Goal: Transaction & Acquisition: Purchase product/service

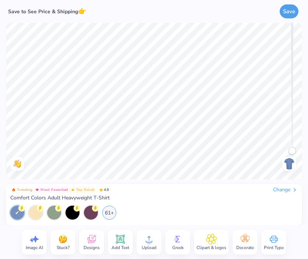
click at [290, 191] on div "Change" at bounding box center [285, 190] width 25 height 7
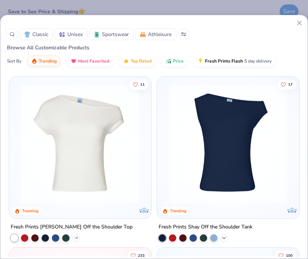
click at [221, 238] on icon at bounding box center [224, 238] width 6 height 6
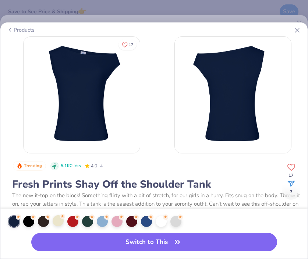
click at [55, 224] on div at bounding box center [58, 220] width 11 height 11
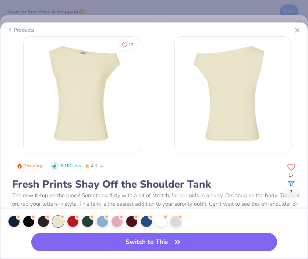
click at [64, 239] on button "Switch to This" at bounding box center [154, 242] width 246 height 18
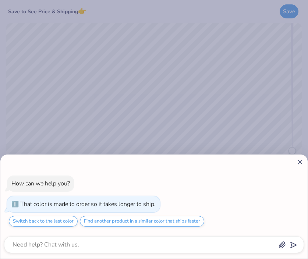
click at [298, 163] on icon at bounding box center [300, 162] width 8 height 8
type textarea "x"
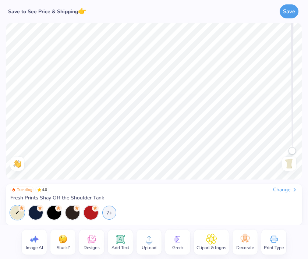
click at [211, 240] on icon at bounding box center [211, 239] width 4 height 4
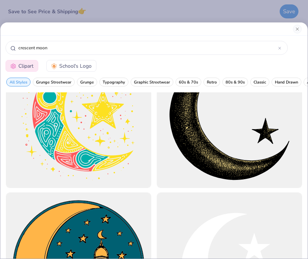
scroll to position [488, 0]
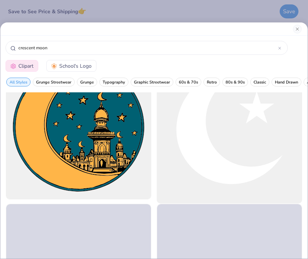
type input "crescent moon"
click at [237, 135] on div at bounding box center [229, 127] width 160 height 160
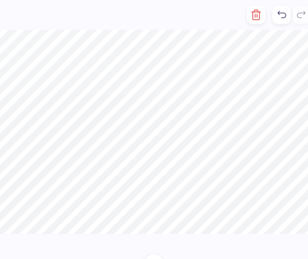
scroll to position [0, 0]
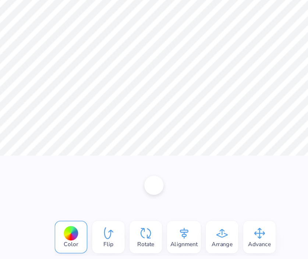
click at [96, 251] on div "Color" at bounding box center [90, 242] width 25 height 25
click at [93, 239] on div at bounding box center [90, 239] width 11 height 11
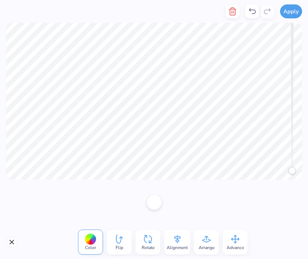
click at [97, 245] on div "Color" at bounding box center [90, 242] width 25 height 25
click at [91, 238] on div at bounding box center [90, 239] width 11 height 11
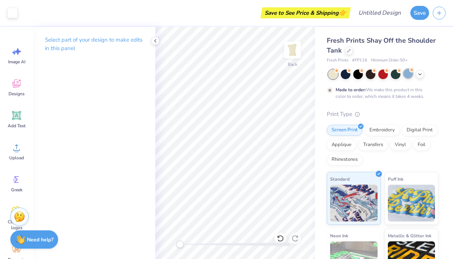
click at [308, 73] on div at bounding box center [408, 74] width 10 height 10
click at [308, 75] on div at bounding box center [383, 74] width 10 height 10
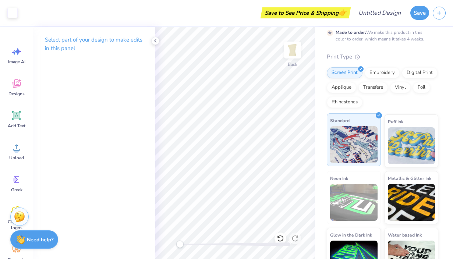
scroll to position [79, 0]
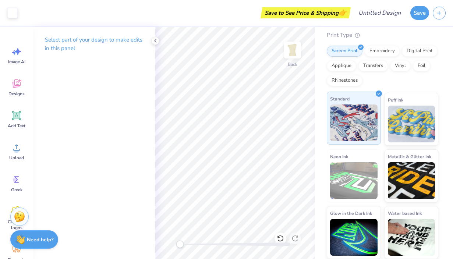
click at [308, 125] on img at bounding box center [353, 122] width 47 height 37
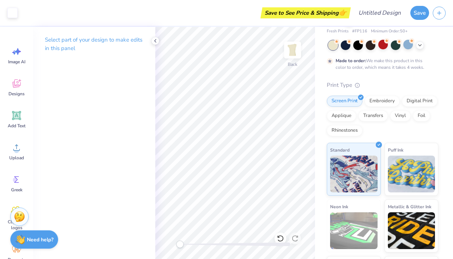
scroll to position [0, 0]
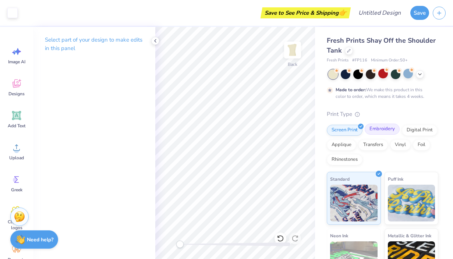
click at [308, 128] on div "Embroidery" at bounding box center [382, 129] width 35 height 11
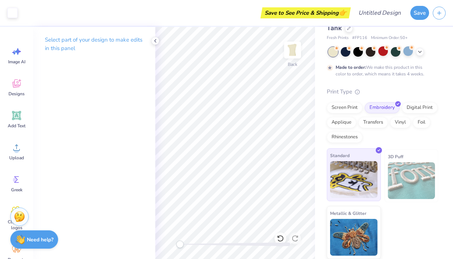
scroll to position [22, 0]
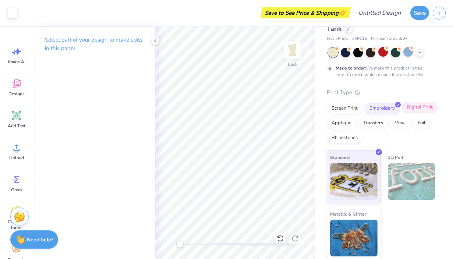
click at [308, 113] on div "Digital Print" at bounding box center [420, 107] width 36 height 11
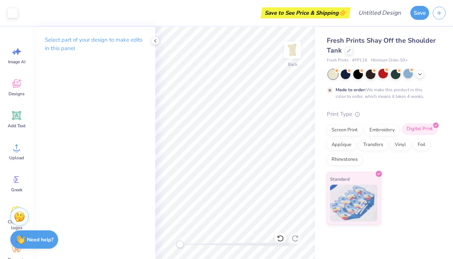
scroll to position [0, 0]
click at [308, 215] on img at bounding box center [353, 202] width 47 height 37
click at [22, 94] on span "Designs" at bounding box center [16, 94] width 16 height 6
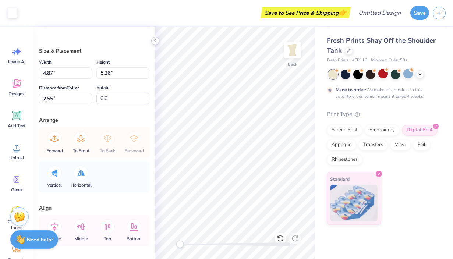
click at [157, 40] on icon at bounding box center [155, 41] width 6 height 6
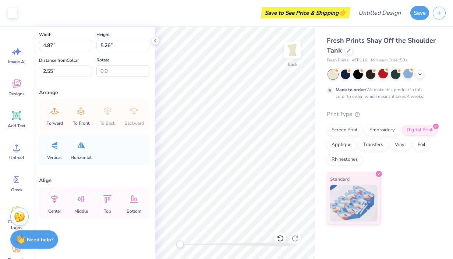
type input "4.68"
type input "5.06"
type input "10.75"
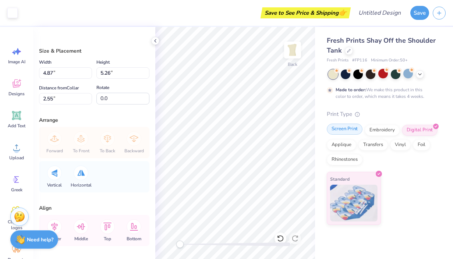
click at [308, 131] on div "Screen Print" at bounding box center [345, 129] width 36 height 11
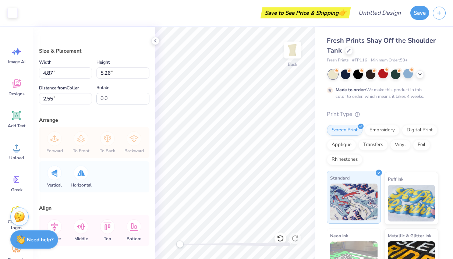
click at [308, 195] on img at bounding box center [353, 202] width 47 height 37
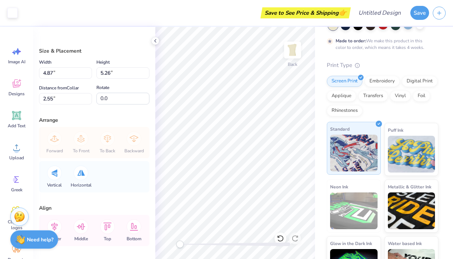
scroll to position [63, 0]
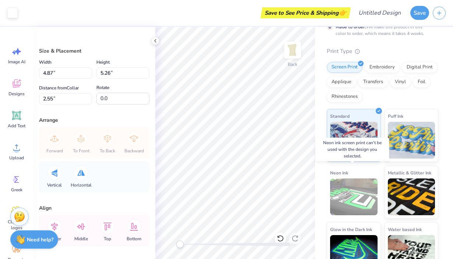
click at [308, 193] on img at bounding box center [353, 196] width 47 height 37
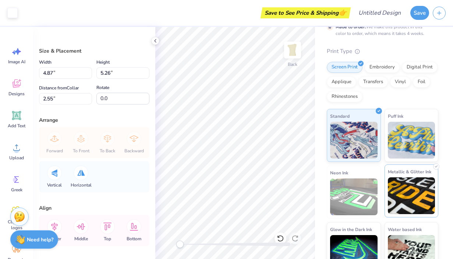
click at [308, 195] on img at bounding box center [411, 195] width 47 height 37
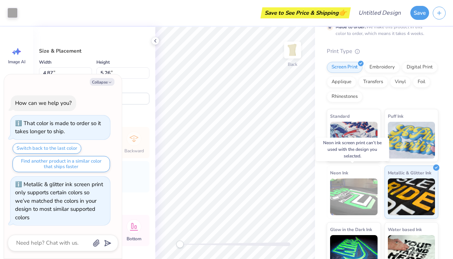
click at [308, 197] on img at bounding box center [353, 196] width 47 height 37
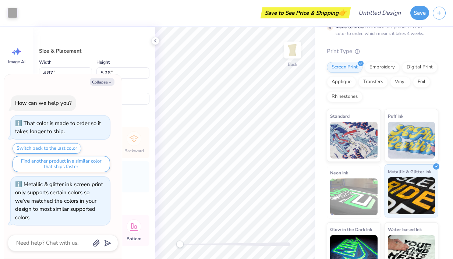
scroll to position [79, 0]
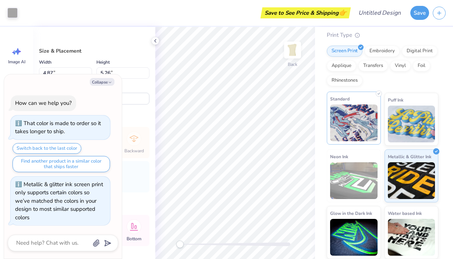
click at [308, 118] on img at bounding box center [353, 122] width 47 height 37
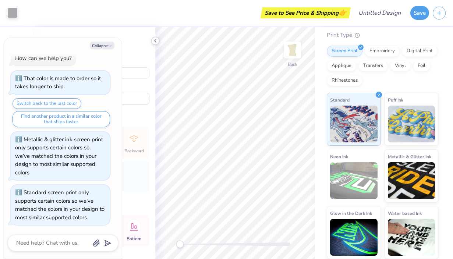
click at [156, 40] on icon at bounding box center [155, 41] width 6 height 6
click at [98, 44] on button "Collapse" at bounding box center [102, 46] width 25 height 8
type textarea "x"
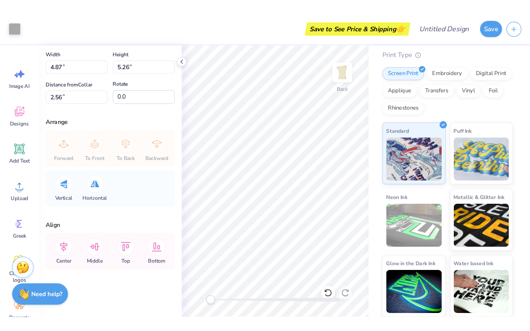
scroll to position [0, 0]
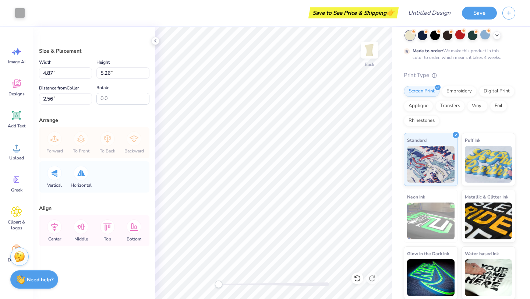
click at [14, 15] on div "Art colors" at bounding box center [12, 13] width 25 height 26
click at [18, 15] on div at bounding box center [20, 12] width 10 height 10
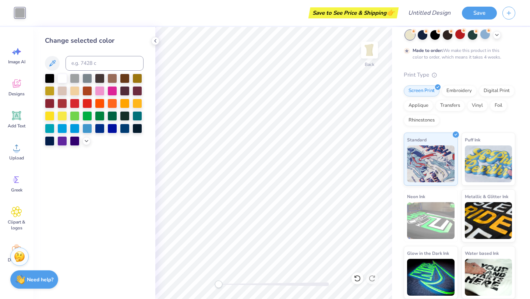
click at [101, 133] on div at bounding box center [94, 110] width 99 height 72
click at [99, 129] on div at bounding box center [100, 128] width 10 height 10
click at [109, 129] on div at bounding box center [112, 128] width 10 height 10
click at [100, 129] on div at bounding box center [100, 128] width 10 height 10
click at [308, 99] on div "Fresh Prints Shay Off the Shoulder Tank Fresh Prints # FP116 Minimum Order: 50 …" at bounding box center [461, 142] width 138 height 311
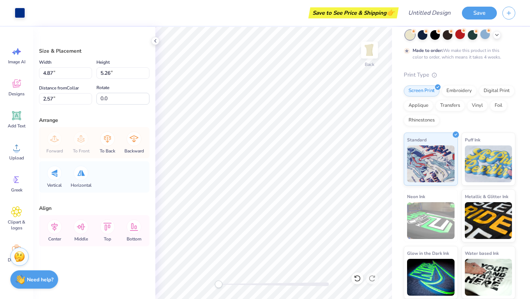
type input "3.81"
type input "4.12"
type input "7.67"
click at [19, 13] on div at bounding box center [20, 12] width 10 height 10
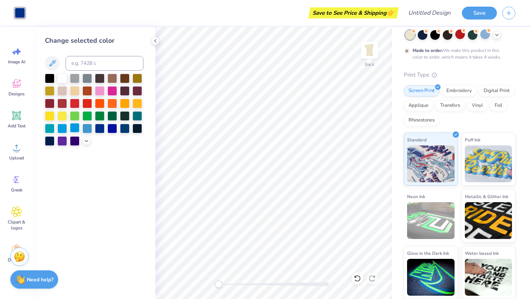
click at [74, 130] on div at bounding box center [75, 128] width 10 height 10
click at [86, 130] on div at bounding box center [87, 128] width 10 height 10
click at [106, 62] on input at bounding box center [104, 63] width 78 height 15
click at [49, 66] on icon at bounding box center [52, 63] width 6 height 6
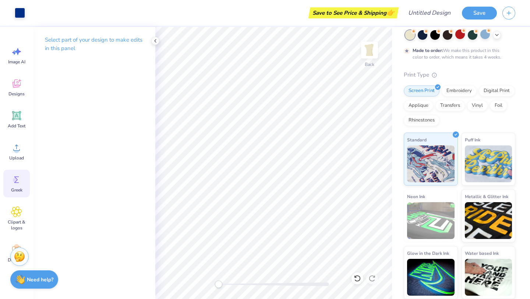
click at [15, 183] on icon at bounding box center [16, 179] width 11 height 11
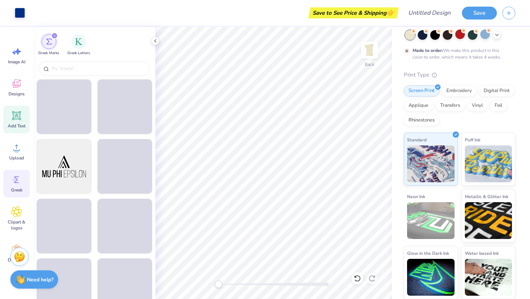
click at [16, 125] on span "Add Text" at bounding box center [17, 126] width 18 height 6
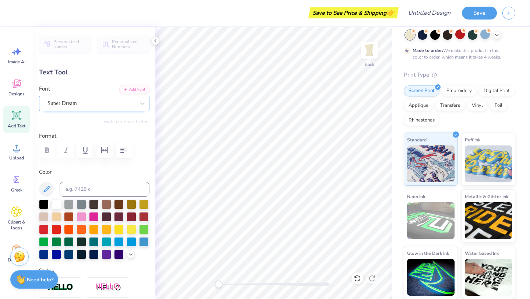
click at [87, 102] on div "Super Dream" at bounding box center [91, 103] width 89 height 11
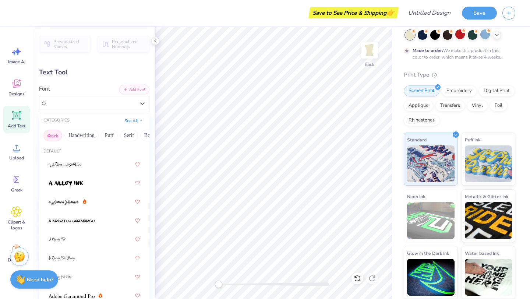
click at [49, 140] on button "Greek" at bounding box center [52, 136] width 19 height 12
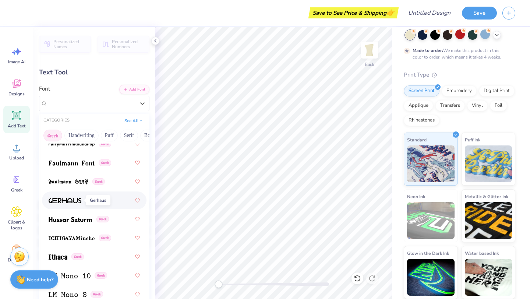
scroll to position [340, 0]
click at [82, 136] on button "Handwriting" at bounding box center [81, 136] width 34 height 12
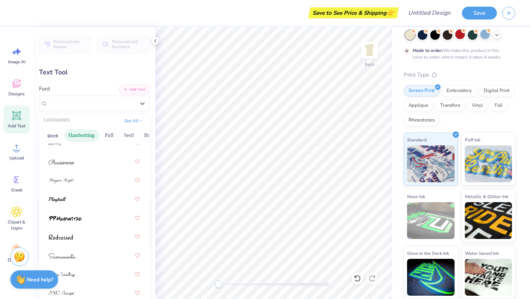
scroll to position [322, 0]
click at [78, 165] on div at bounding box center [94, 161] width 91 height 13
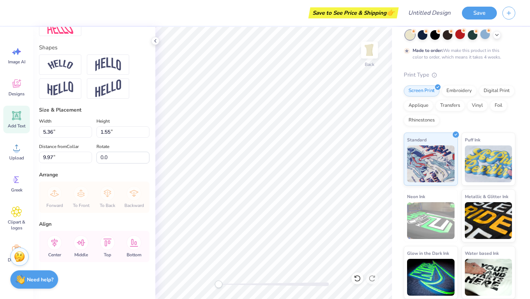
scroll to position [315, 0]
type textarea "Gamma Phi Beta"
click at [59, 70] on img at bounding box center [60, 65] width 26 height 10
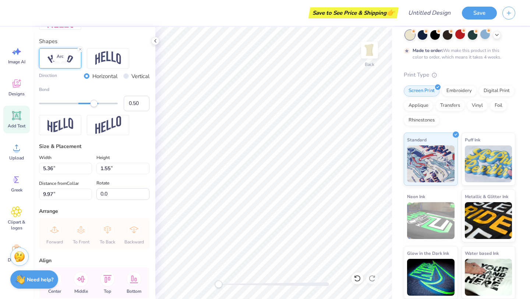
scroll to position [6, 3]
type input "1.00"
drag, startPoint x: 95, startPoint y: 118, endPoint x: 120, endPoint y: 117, distance: 24.7
click at [120, 111] on div "Bend 1.00" at bounding box center [94, 98] width 110 height 25
type input "13.47"
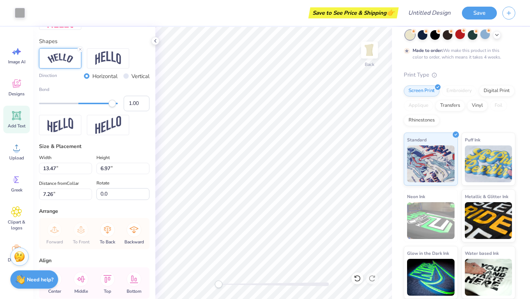
type input "6.97"
type input "7.26"
type input "0.70"
drag, startPoint x: 110, startPoint y: 116, endPoint x: 101, endPoint y: 116, distance: 9.2
click at [101, 107] on div "Accessibility label" at bounding box center [101, 103] width 7 height 7
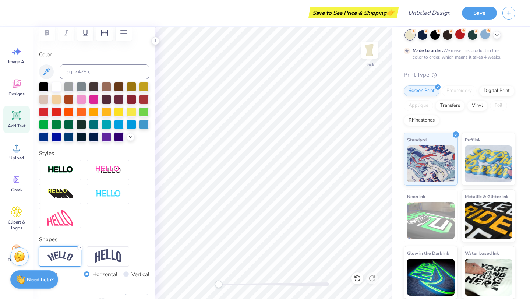
scroll to position [0, 0]
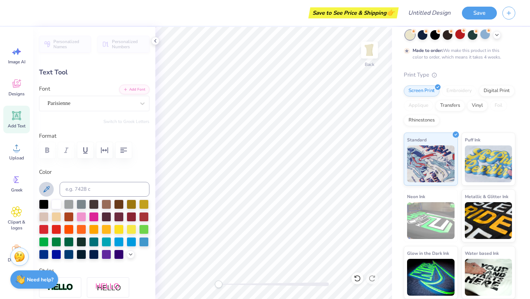
click at [45, 189] on icon at bounding box center [46, 189] width 6 height 6
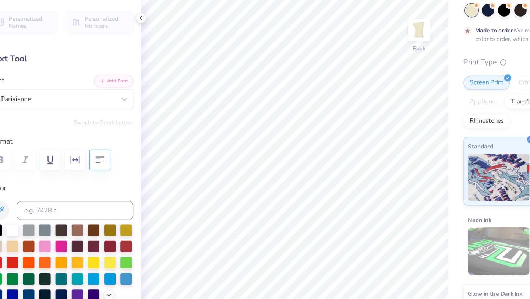
type input "12.54"
type input "4.42"
type input "8.54"
type input "4.89"
type input "1.72"
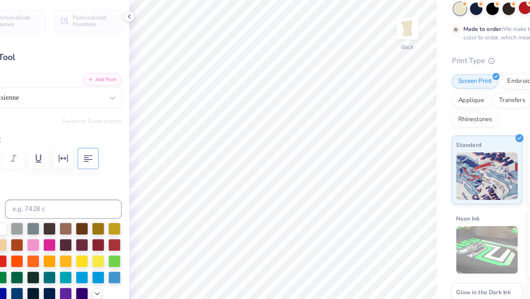
type input "2.14"
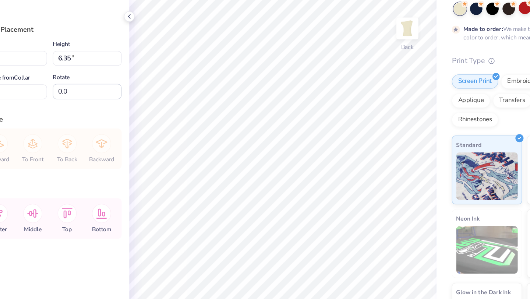
type input "4.19"
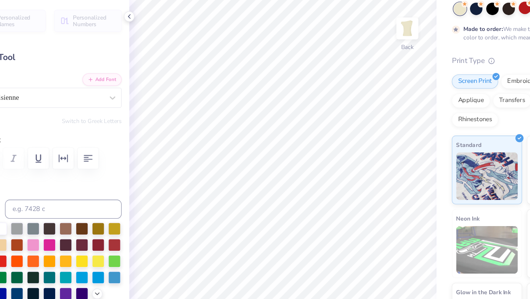
type input "8.67"
type input "3.06"
type input "2.87"
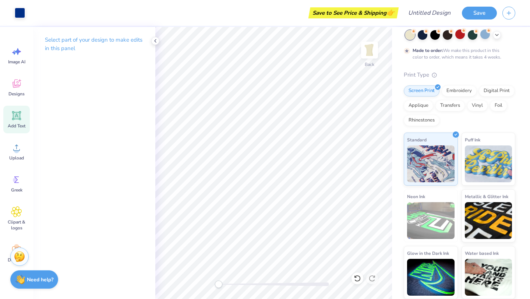
click at [18, 116] on icon at bounding box center [16, 115] width 7 height 7
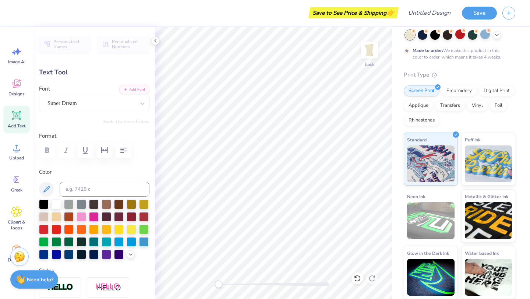
scroll to position [6, 1]
type textarea "1874"
click at [102, 108] on div "Super Dream" at bounding box center [91, 103] width 89 height 11
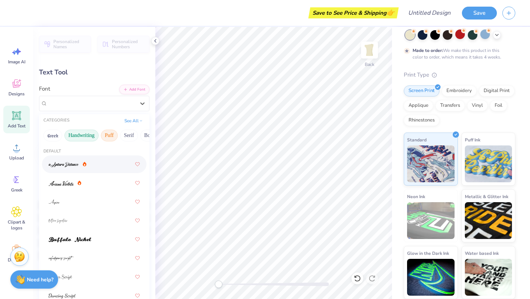
click at [106, 137] on button "Puff" at bounding box center [109, 136] width 17 height 12
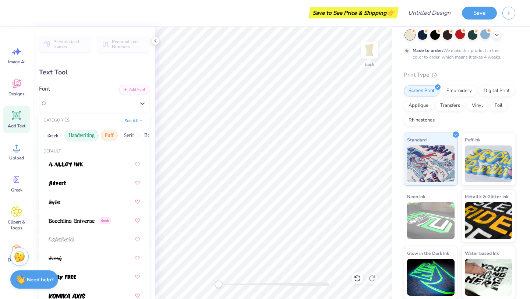
click at [87, 137] on button "Handwriting" at bounding box center [81, 136] width 34 height 12
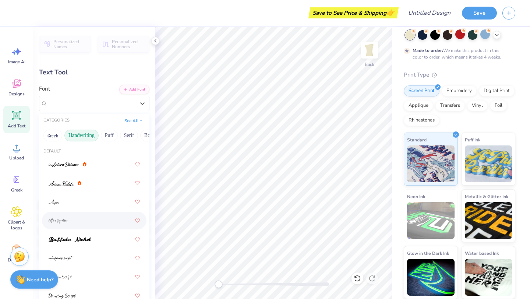
click at [80, 225] on div at bounding box center [94, 220] width 91 height 13
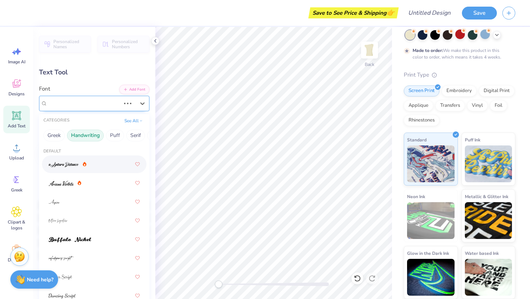
click at [78, 105] on div "Super Dream" at bounding box center [84, 103] width 74 height 11
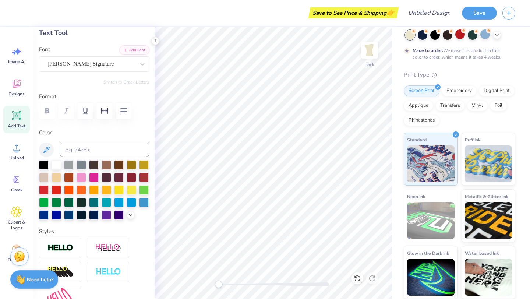
scroll to position [40, 0]
click at [73, 60] on div "[PERSON_NAME] Signature" at bounding box center [91, 63] width 89 height 11
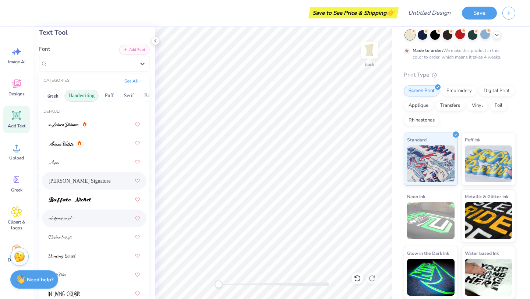
scroll to position [322, 0]
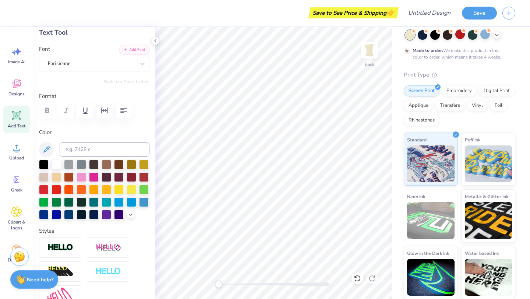
type input "8.67"
type input "3.06"
type input "3.75"
type input "5.41"
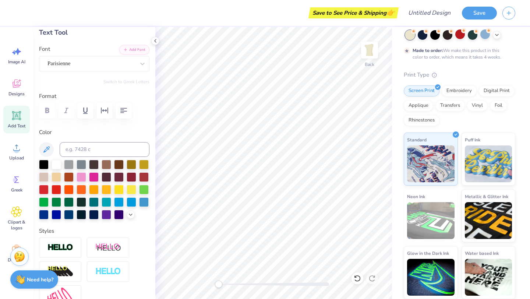
type input "3.37"
type input "9.07"
click at [50, 56] on div "[PERSON_NAME] Signature" at bounding box center [94, 63] width 110 height 15
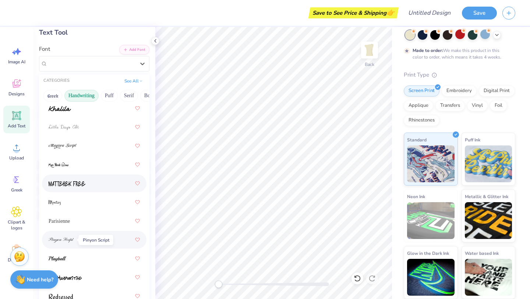
scroll to position [227, 0]
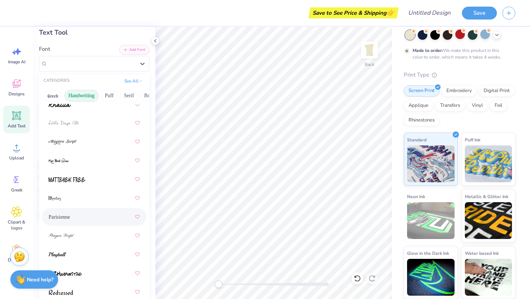
click at [70, 214] on div "Parisienne" at bounding box center [94, 216] width 91 height 13
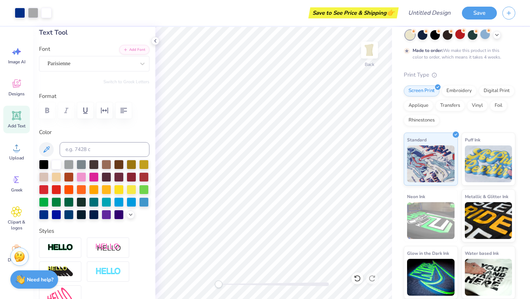
type input "4.89"
type input "2.40"
type input "9.55"
click at [61, 215] on div at bounding box center [57, 214] width 10 height 10
click at [47, 153] on icon at bounding box center [46, 149] width 9 height 9
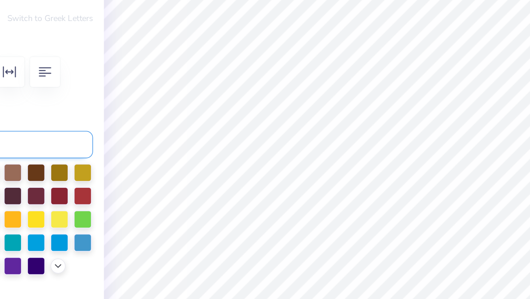
type input "1.87"
type input "0.92"
type input "11.03"
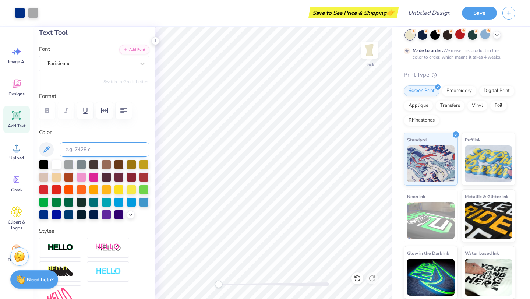
type input "8.67"
type input "3.06"
type input "3.75"
click at [49, 213] on div at bounding box center [44, 214] width 10 height 10
click at [154, 39] on icon at bounding box center [155, 41] width 6 height 6
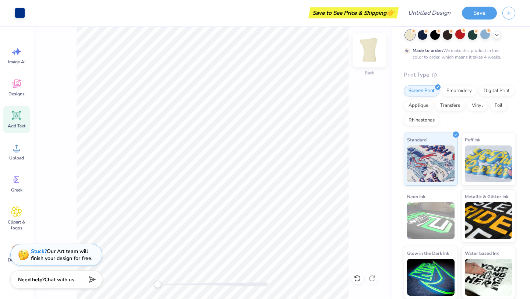
type input "1.87"
type input "0.92"
type input "11.03"
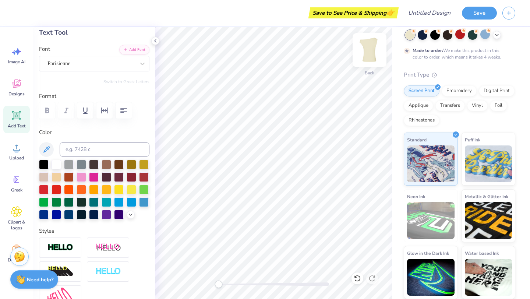
scroll to position [6, 1]
type textarea "est. 1874"
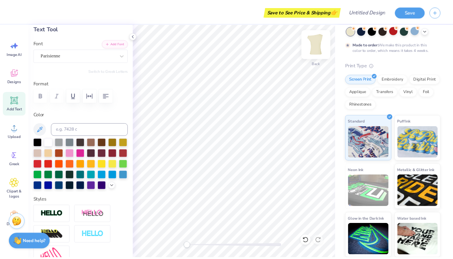
scroll to position [6, 1]
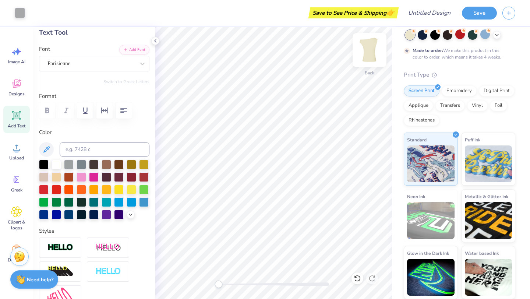
type input "3.09"
type input "11.04"
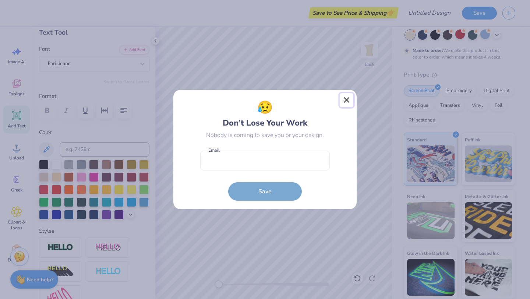
click at [308, 102] on button "Close" at bounding box center [347, 100] width 14 height 14
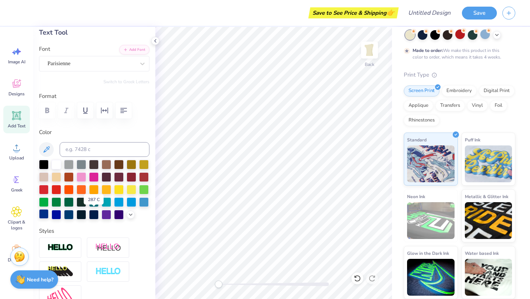
click at [49, 216] on div at bounding box center [44, 214] width 10 height 10
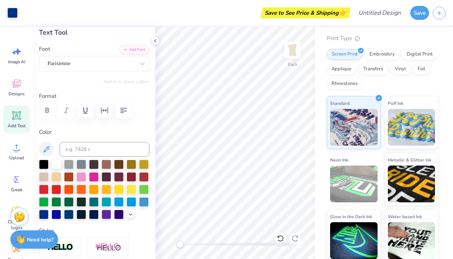
scroll to position [79, 0]
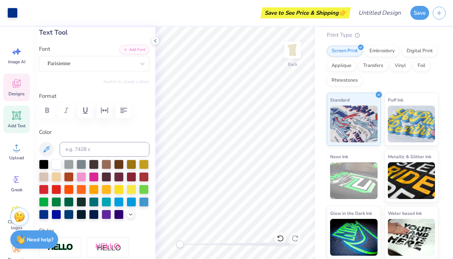
click at [16, 82] on icon at bounding box center [16, 83] width 11 height 11
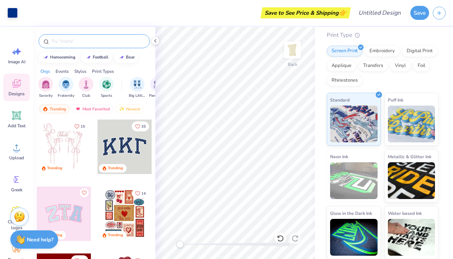
click at [80, 36] on div at bounding box center [94, 41] width 111 height 14
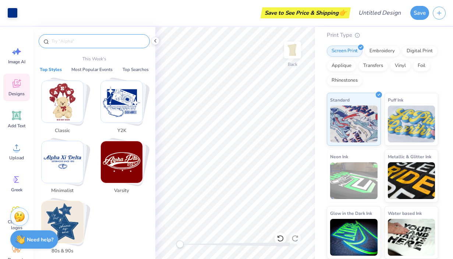
click at [85, 42] on input "text" at bounding box center [98, 41] width 94 height 7
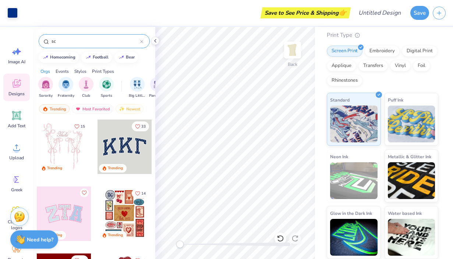
type input "s"
type input "gamma phi"
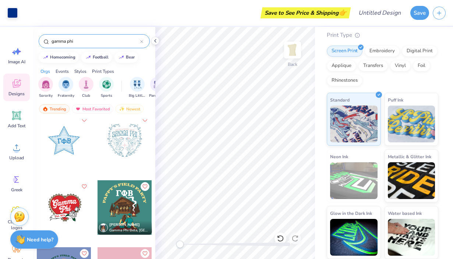
scroll to position [590, 0]
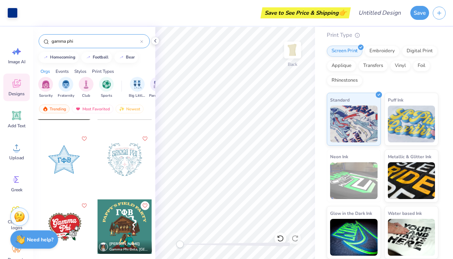
click at [61, 164] on div at bounding box center [64, 159] width 54 height 54
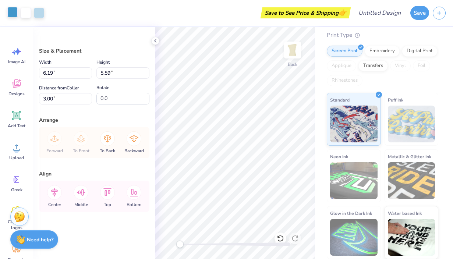
click at [11, 12] on div at bounding box center [12, 12] width 10 height 10
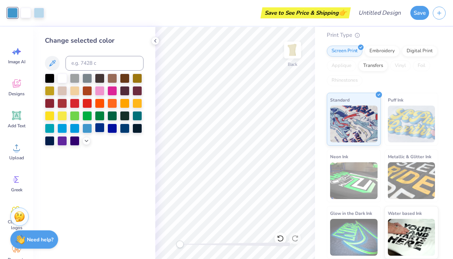
click at [101, 128] on div at bounding box center [100, 128] width 10 height 10
click at [41, 13] on div at bounding box center [39, 12] width 10 height 10
click at [100, 126] on div at bounding box center [100, 128] width 10 height 10
click at [56, 66] on icon at bounding box center [52, 63] width 9 height 9
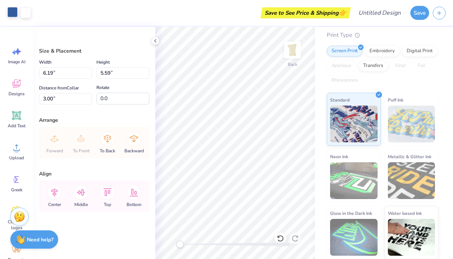
click at [12, 15] on div at bounding box center [12, 12] width 10 height 10
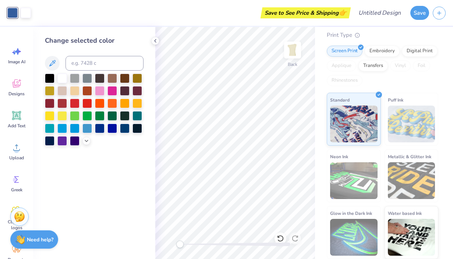
click at [39, 12] on div "Save to See Price & Shipping 👉" at bounding box center [192, 13] width 314 height 26
click at [26, 13] on div at bounding box center [26, 12] width 10 height 10
click at [14, 11] on div at bounding box center [12, 12] width 10 height 10
click at [131, 132] on div at bounding box center [94, 110] width 99 height 72
click at [136, 131] on div at bounding box center [137, 128] width 10 height 10
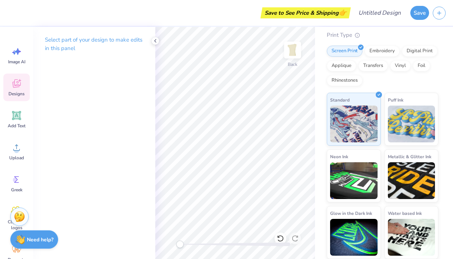
click at [17, 81] on icon at bounding box center [16, 83] width 11 height 11
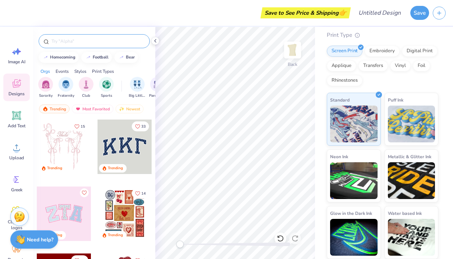
click at [82, 42] on input "text" at bounding box center [98, 41] width 94 height 7
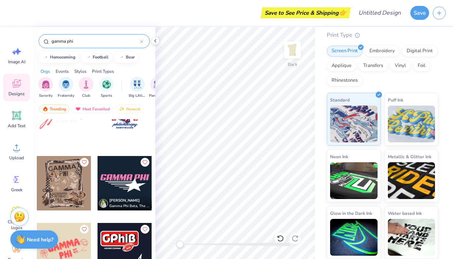
scroll to position [1846, 0]
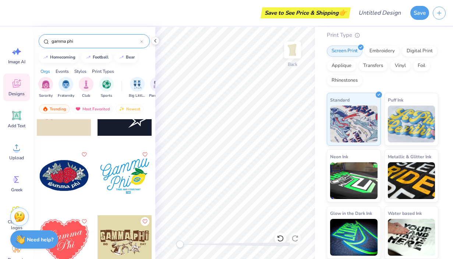
drag, startPoint x: 85, startPoint y: 38, endPoint x: 36, endPoint y: 38, distance: 49.3
click at [36, 38] on div "gamma phi" at bounding box center [94, 39] width 122 height 25
type input "moon"
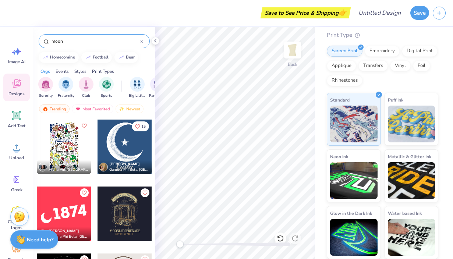
click at [134, 142] on div at bounding box center [125, 147] width 54 height 54
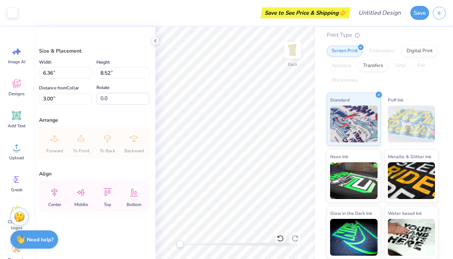
click at [154, 43] on icon at bounding box center [155, 41] width 6 height 6
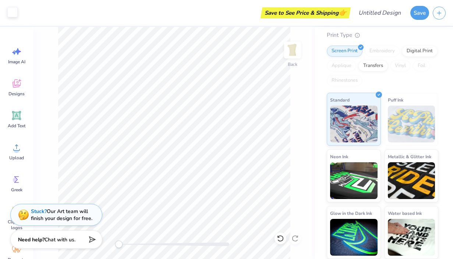
click at [15, 17] on div at bounding box center [12, 12] width 10 height 10
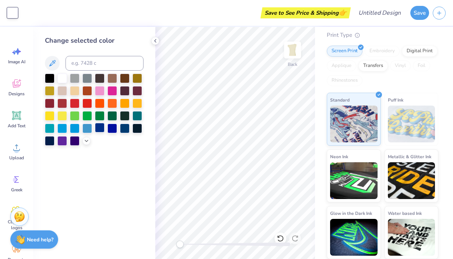
click at [102, 127] on div at bounding box center [100, 128] width 10 height 10
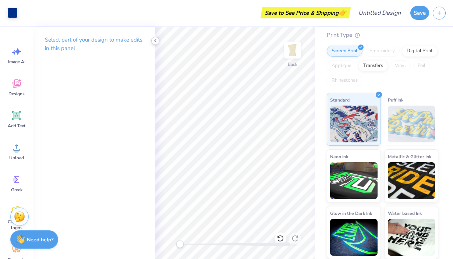
click at [153, 39] on icon at bounding box center [155, 41] width 6 height 6
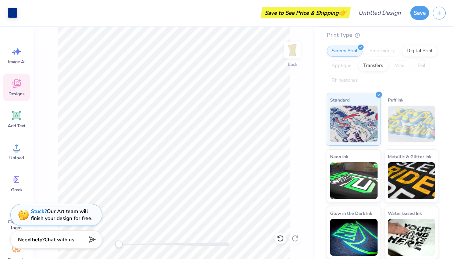
click at [20, 86] on icon at bounding box center [16, 83] width 11 height 11
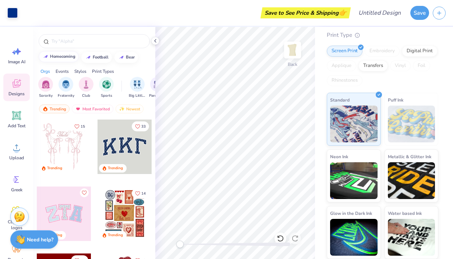
click at [66, 56] on div "homecoming" at bounding box center [62, 56] width 25 height 4
click at [71, 42] on input "homecoming" at bounding box center [95, 41] width 89 height 7
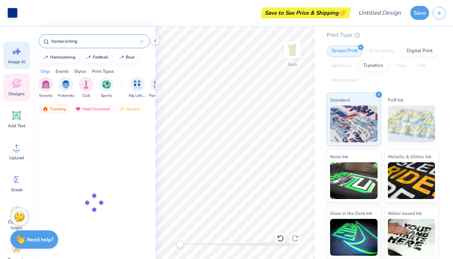
drag, startPoint x: 106, startPoint y: 44, endPoint x: 22, endPoint y: 44, distance: 83.9
click at [22, 44] on div "Art colors Save to See Price & Shipping 👉 Design Title Save Image AI Designs Ad…" at bounding box center [226, 129] width 453 height 259
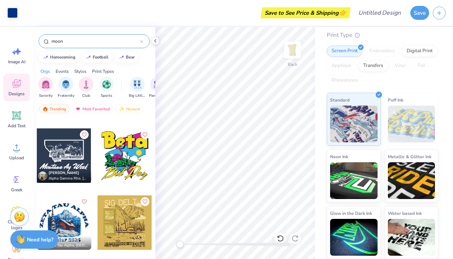
scroll to position [2001, 0]
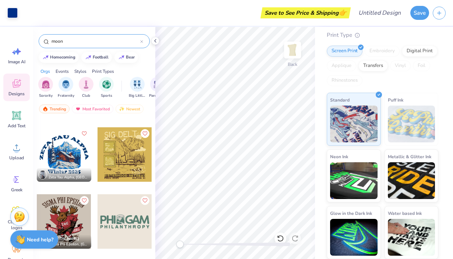
drag, startPoint x: 78, startPoint y: 39, endPoint x: 37, endPoint y: 39, distance: 40.5
click at [37, 39] on div "moon" at bounding box center [94, 39] width 122 height 25
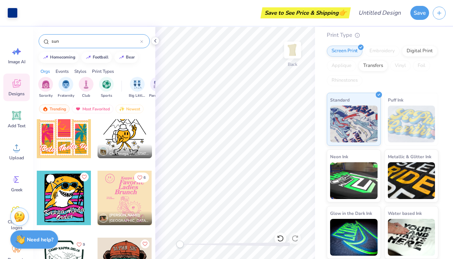
scroll to position [296, 0]
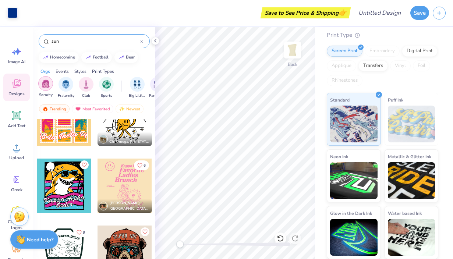
type input "sun"
click at [49, 88] on div "filter for Sorority" at bounding box center [45, 83] width 15 height 15
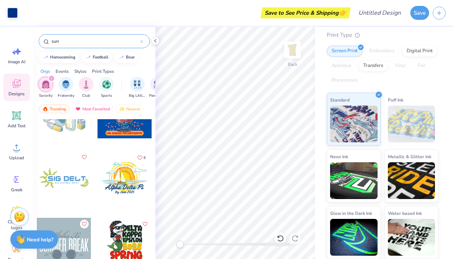
scroll to position [1598, 0]
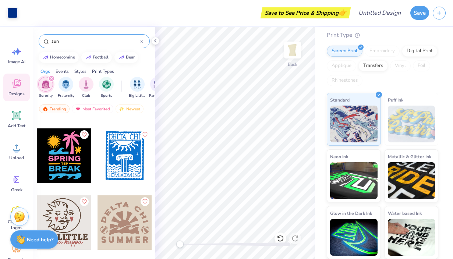
click at [69, 224] on div at bounding box center [64, 222] width 54 height 54
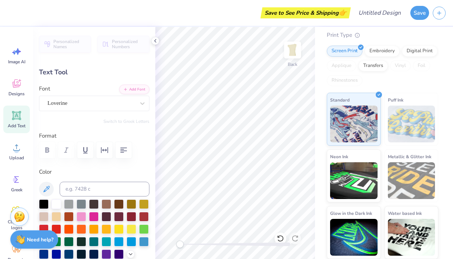
type input "6.37"
type input "0.84"
type input "8.62"
type textarea "B"
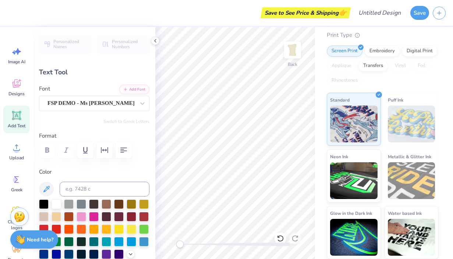
type textarea "S"
type textarea "G"
type textarea "GAMMA PHI"
type input "6.97"
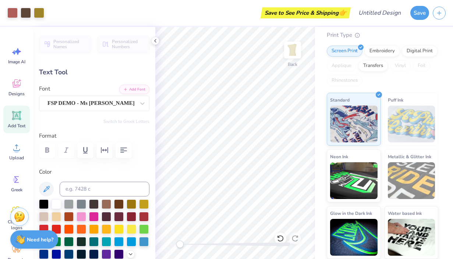
type input "8.82"
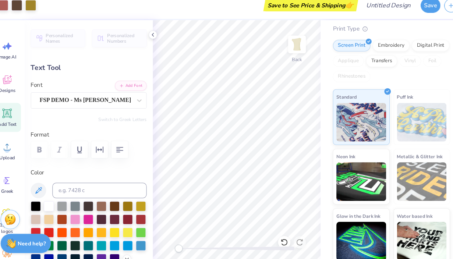
type input "5.01"
type input "0.97"
type input "9.24"
type textarea "s"
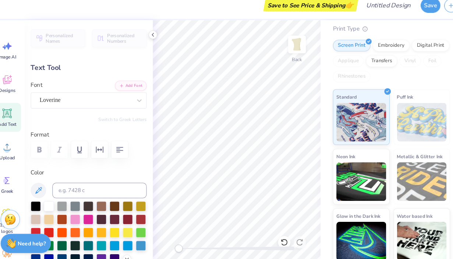
type textarea "est. 1874"
click at [308, 168] on div "Fresh Prints Shay Off the Shoulder Tank Fresh Prints # FP116 Minimum Order: 50 …" at bounding box center [384, 103] width 138 height 311
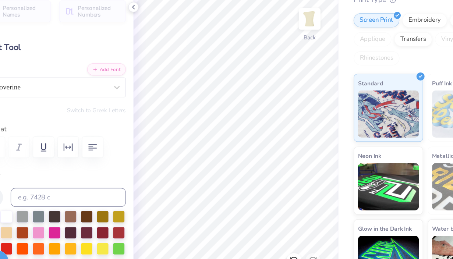
type input "2.97"
type input "0.93"
type input "9.77"
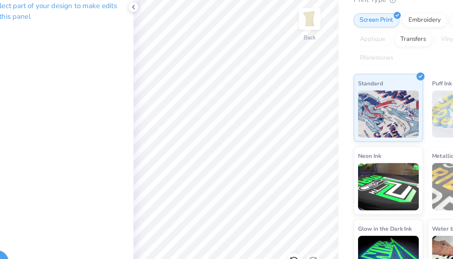
click at [308, 42] on div "Fresh Prints Shay Off the Shoulder Tank Fresh Prints # FP116 Minimum Order: 50 …" at bounding box center [384, 103] width 138 height 311
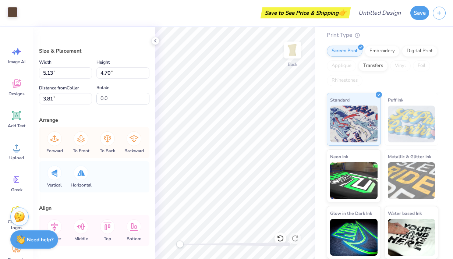
click at [13, 14] on div at bounding box center [12, 12] width 10 height 10
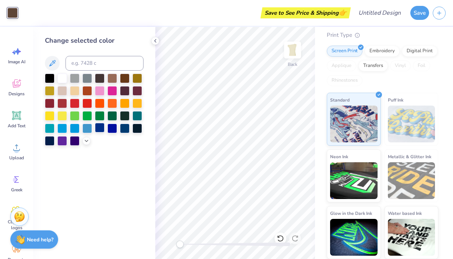
click at [100, 127] on div at bounding box center [100, 128] width 10 height 10
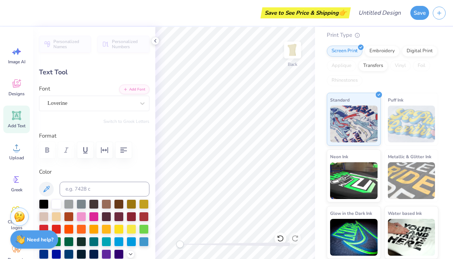
type input "6.97"
type input "0.84"
type input "8.82"
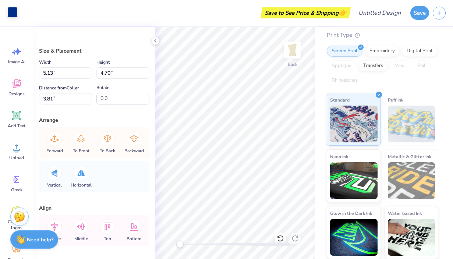
click at [15, 8] on div at bounding box center [12, 12] width 10 height 10
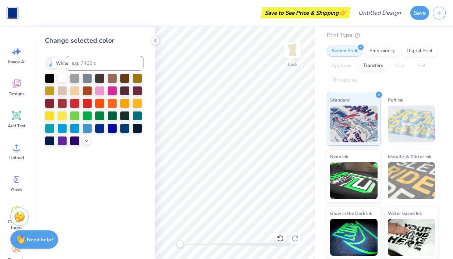
click at [63, 81] on div at bounding box center [62, 78] width 10 height 10
drag, startPoint x: 100, startPoint y: 127, endPoint x: 107, endPoint y: 127, distance: 6.3
click at [100, 127] on div at bounding box center [100, 129] width 10 height 10
click at [131, 127] on div at bounding box center [94, 110] width 99 height 72
click at [127, 127] on div at bounding box center [125, 128] width 10 height 10
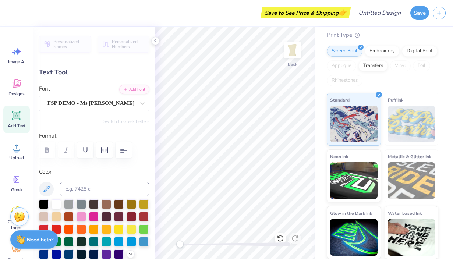
click at [18, 8] on div "Save to See Price & Shipping 👉" at bounding box center [180, 13] width 338 height 26
click at [13, 9] on div "Save to See Price & Shipping 👉" at bounding box center [180, 13] width 338 height 26
click at [96, 103] on div "FSP DEMO - Ms [PERSON_NAME] Rndd 900" at bounding box center [91, 103] width 89 height 11
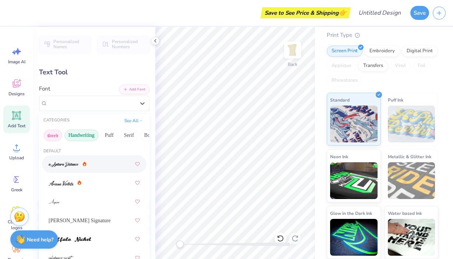
click at [53, 131] on button "Greek" at bounding box center [52, 136] width 19 height 12
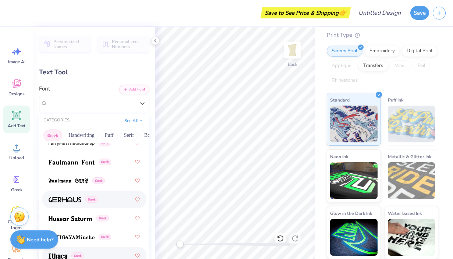
scroll to position [362, 0]
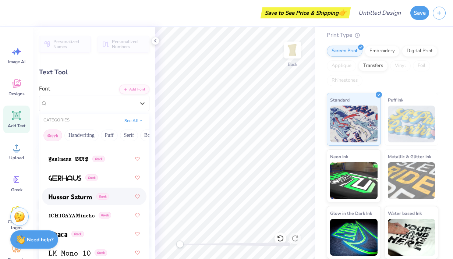
click at [71, 194] on span at bounding box center [70, 197] width 43 height 8
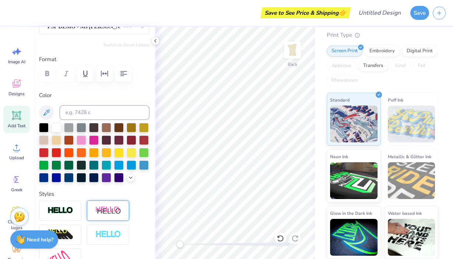
scroll to position [90, 0]
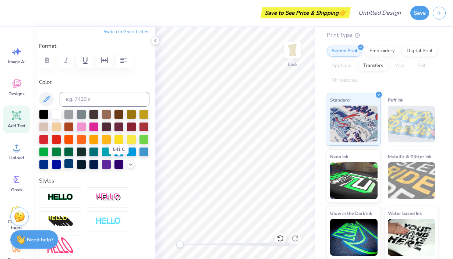
click at [74, 161] on div at bounding box center [69, 164] width 10 height 10
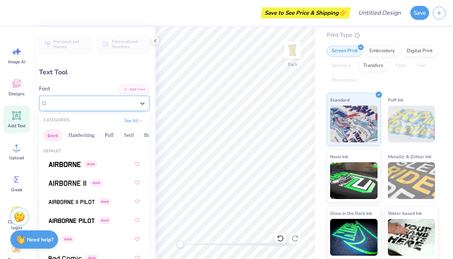
click at [78, 103] on div "Hussar Szturm Greek" at bounding box center [91, 103] width 89 height 11
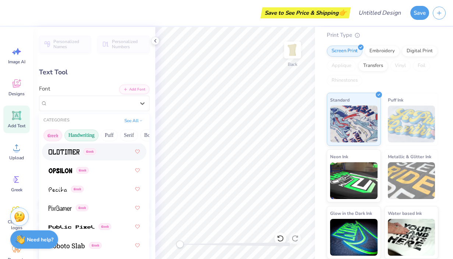
click at [82, 135] on button "Handwriting" at bounding box center [81, 136] width 34 height 12
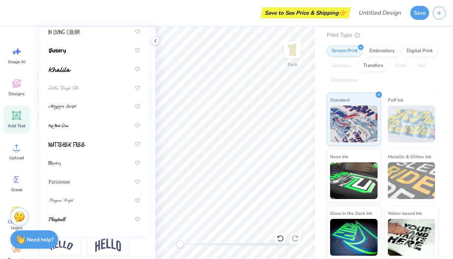
scroll to position [263, 0]
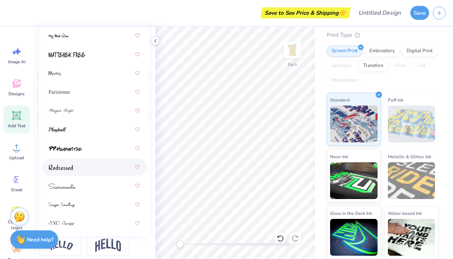
click at [81, 164] on div at bounding box center [94, 166] width 91 height 13
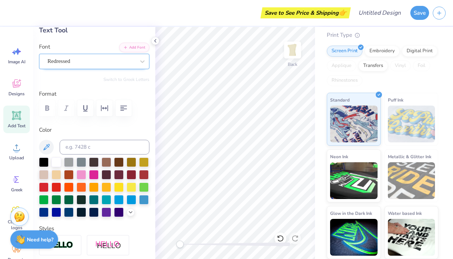
scroll to position [39, 0]
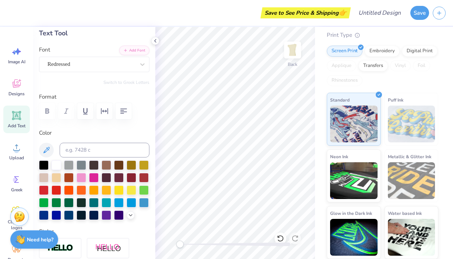
click at [75, 53] on div "Font Redressed" at bounding box center [94, 59] width 110 height 26
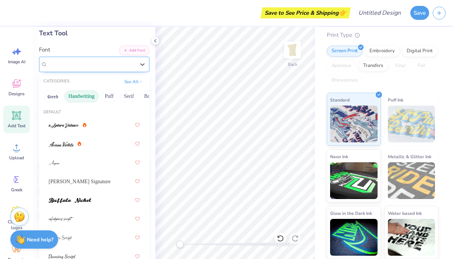
click at [75, 67] on div "Redressed" at bounding box center [91, 64] width 89 height 11
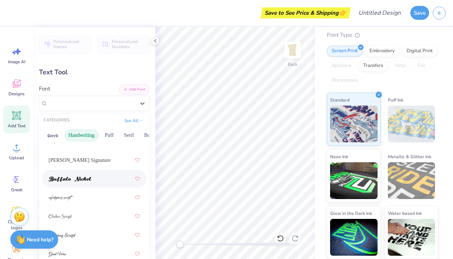
scroll to position [63, 0]
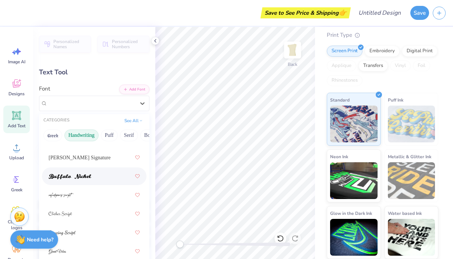
click at [80, 179] on img at bounding box center [70, 176] width 43 height 5
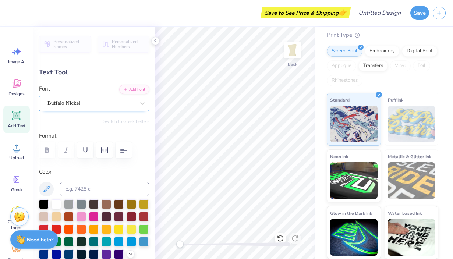
click at [70, 103] on div "Buffalo Nickel" at bounding box center [91, 103] width 89 height 11
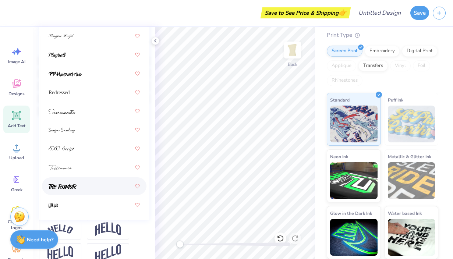
scroll to position [145, 0]
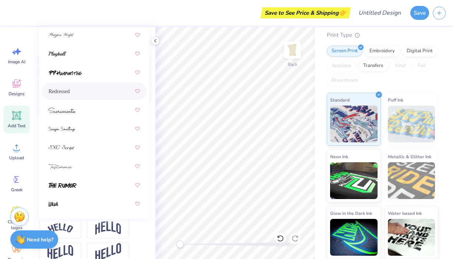
click at [83, 92] on div "Redressed" at bounding box center [94, 91] width 91 height 13
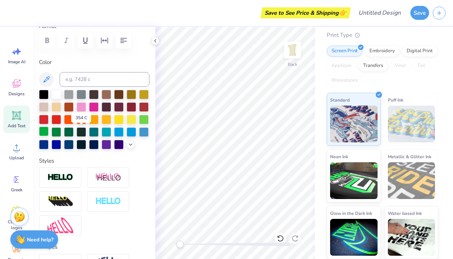
scroll to position [109, 0]
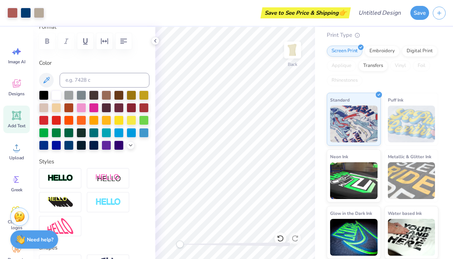
type input "2.97"
type input "0.93"
type input "9.82"
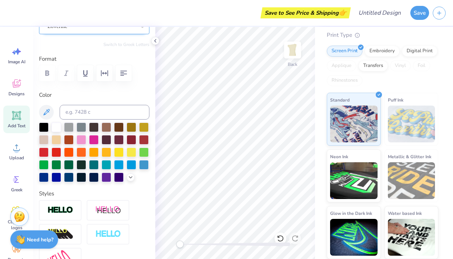
click at [69, 30] on div "Loverine" at bounding box center [91, 26] width 89 height 11
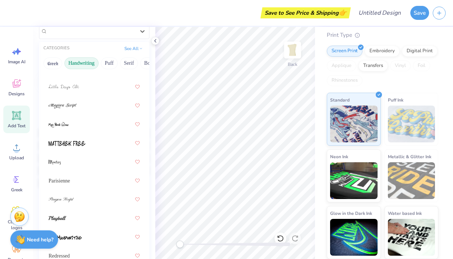
scroll to position [322, 0]
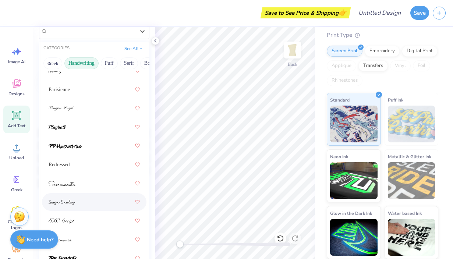
click at [80, 204] on div at bounding box center [94, 201] width 91 height 13
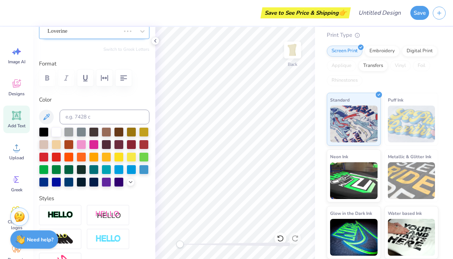
click at [86, 36] on div "Loverine" at bounding box center [94, 31] width 110 height 15
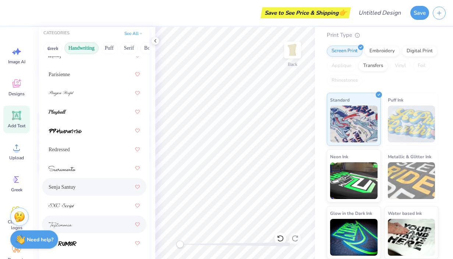
scroll to position [89, 0]
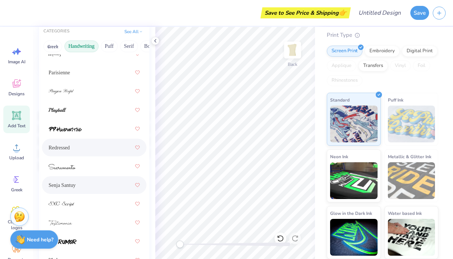
click at [86, 148] on div "Redressed" at bounding box center [94, 147] width 91 height 13
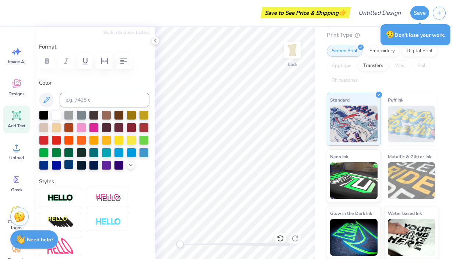
click at [74, 163] on div at bounding box center [69, 165] width 10 height 10
click at [15, 84] on icon at bounding box center [16, 83] width 11 height 11
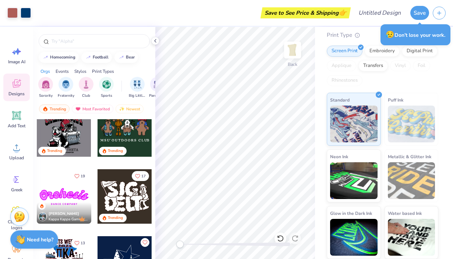
scroll to position [658, 0]
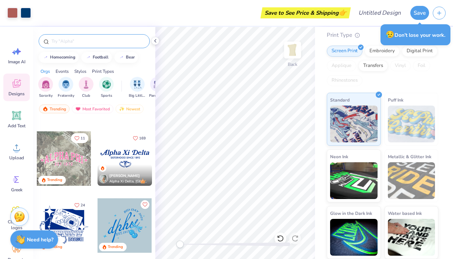
click at [81, 45] on div at bounding box center [94, 41] width 111 height 14
click at [83, 40] on input "text" at bounding box center [98, 41] width 94 height 7
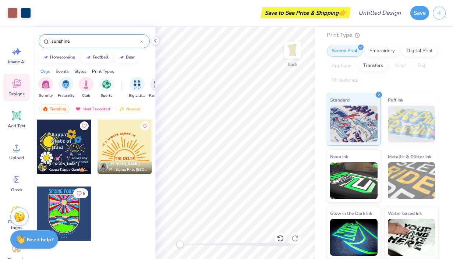
drag, startPoint x: 86, startPoint y: 44, endPoint x: 40, endPoint y: 40, distance: 46.8
click at [40, 40] on div "sunshine" at bounding box center [94, 41] width 111 height 14
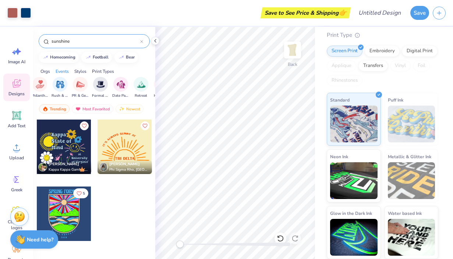
scroll to position [0, 159]
click at [40, 86] on img "filter for Philanthropy" at bounding box center [39, 83] width 8 height 8
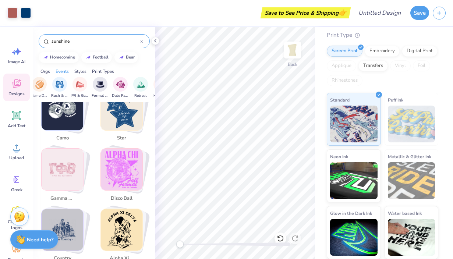
scroll to position [820, 0]
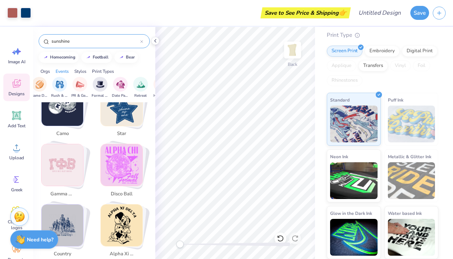
click at [59, 153] on img "Stack Card Button gamma phi beta" at bounding box center [63, 165] width 42 height 42
type input "gamma phi beta"
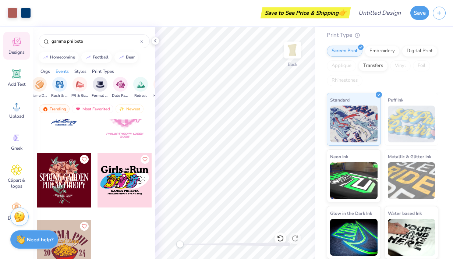
scroll to position [63, 0]
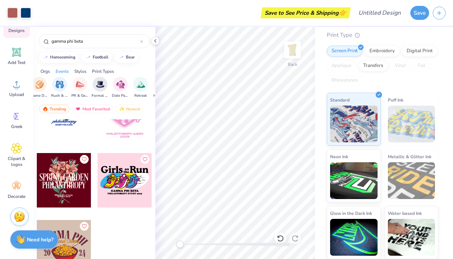
click at [106, 227] on div at bounding box center [124, 253] width 55 height 67
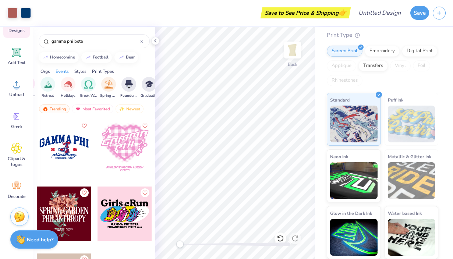
scroll to position [0, 252]
click at [106, 89] on div "filter for Spring Break" at bounding box center [107, 83] width 15 height 15
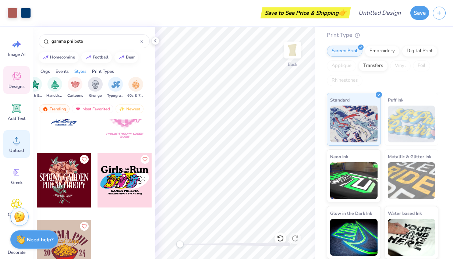
scroll to position [6, 0]
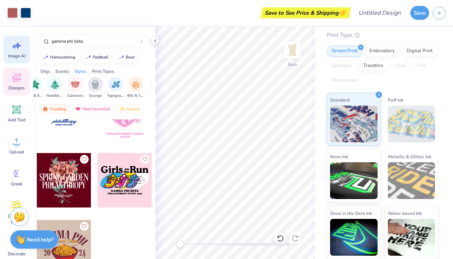
click at [14, 36] on div "Image AI" at bounding box center [16, 50] width 26 height 28
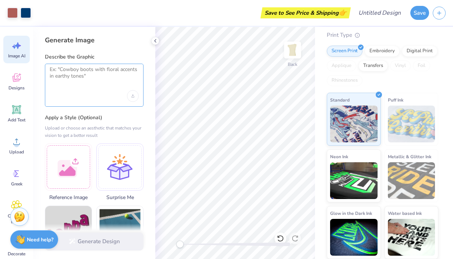
click at [91, 84] on textarea at bounding box center [94, 75] width 89 height 18
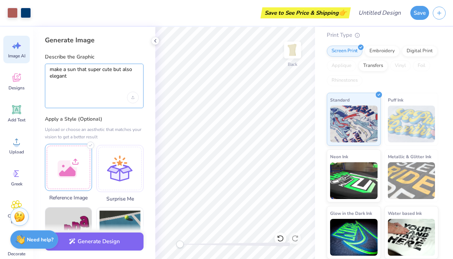
scroll to position [6, 0]
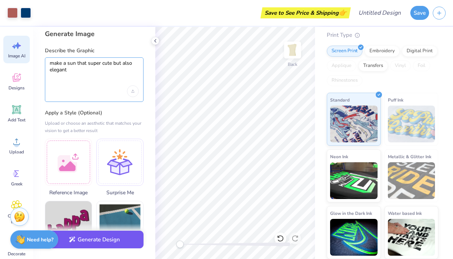
type textarea "make a sun that super cute but also elegant"
click at [95, 241] on button "Generate Design" at bounding box center [94, 240] width 99 height 18
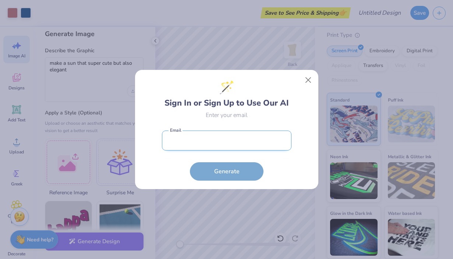
click at [227, 139] on input "email" at bounding box center [227, 141] width 130 height 20
type input "[EMAIL_ADDRESS][DOMAIN_NAME]"
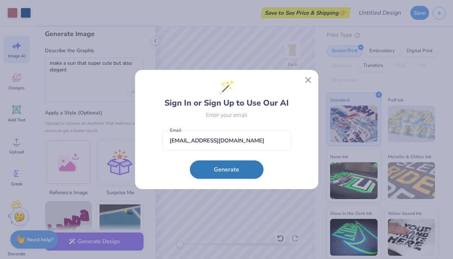
click at [234, 168] on button "Generate" at bounding box center [227, 169] width 74 height 18
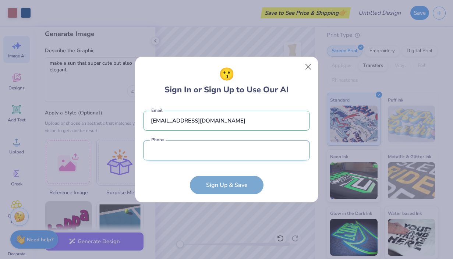
click at [229, 152] on input "tel" at bounding box center [226, 150] width 167 height 20
type input "[PHONE_NUMBER]"
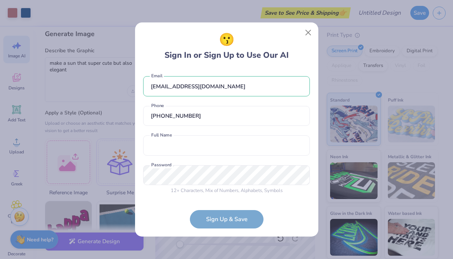
click at [214, 159] on div "[EMAIL_ADDRESS][DOMAIN_NAME] Email [PHONE_NUMBER] Phone Full Name is a required…" at bounding box center [226, 134] width 167 height 130
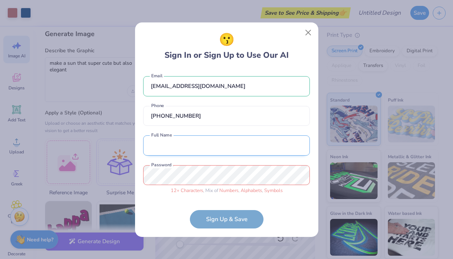
click at [216, 155] on input "text" at bounding box center [226, 145] width 167 height 20
type input "[PERSON_NAME]"
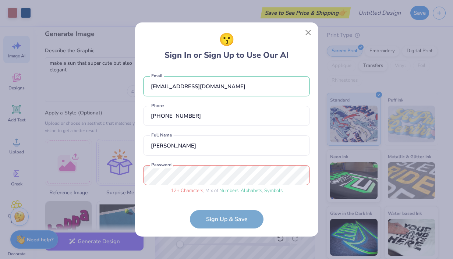
scroll to position [28, 0]
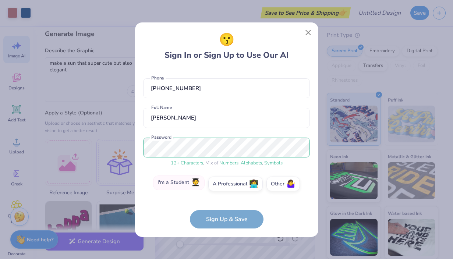
click at [196, 188] on label "I'm a Student 🧑‍🎓" at bounding box center [179, 183] width 52 height 15
click at [224, 211] on input "I'm a Student 🧑‍🎓" at bounding box center [226, 213] width 5 height 5
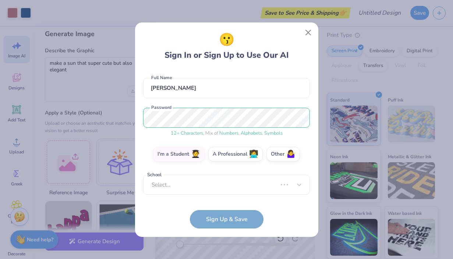
click at [219, 212] on form "[EMAIL_ADDRESS][DOMAIN_NAME] Email [PHONE_NUMBER] Phone [PERSON_NAME] Full Name…" at bounding box center [226, 149] width 167 height 160
click at [215, 187] on div "Select..." at bounding box center [226, 185] width 167 height 20
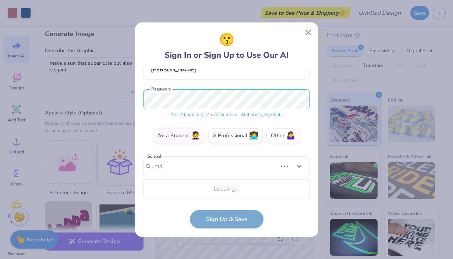
type input "umd"
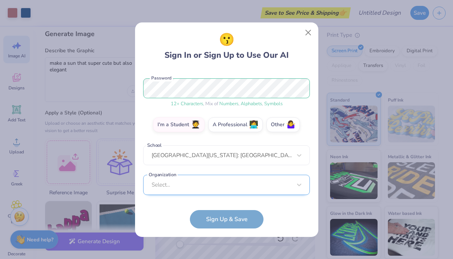
click at [223, 186] on div "Select..." at bounding box center [226, 185] width 167 height 20
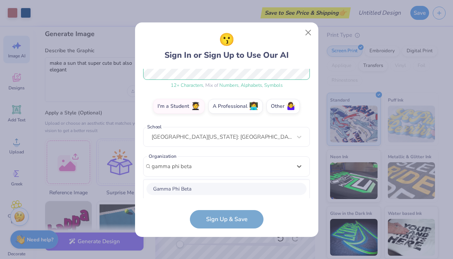
scroll to position [197, 0]
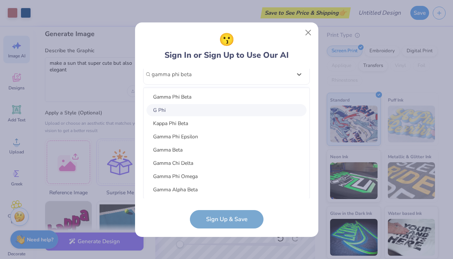
click at [202, 106] on div "G Phi" at bounding box center [226, 110] width 160 height 12
type input "gamma phi beta"
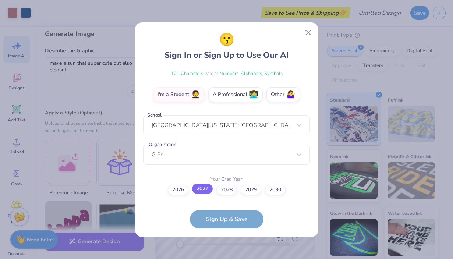
click at [206, 186] on label "2027" at bounding box center [202, 189] width 21 height 10
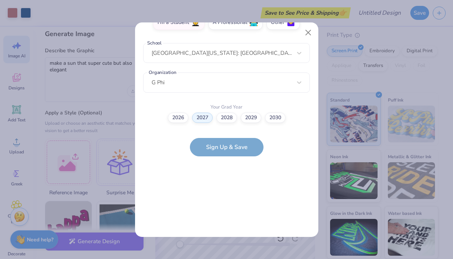
scroll to position [0, 0]
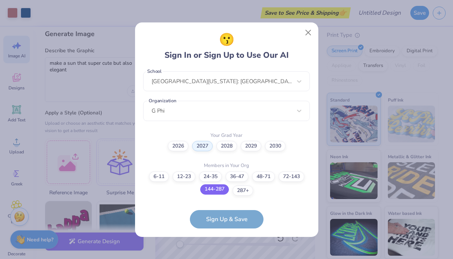
click at [221, 192] on label "144-287" at bounding box center [214, 189] width 29 height 10
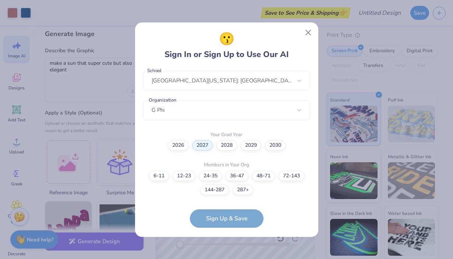
scroll to position [191, 0]
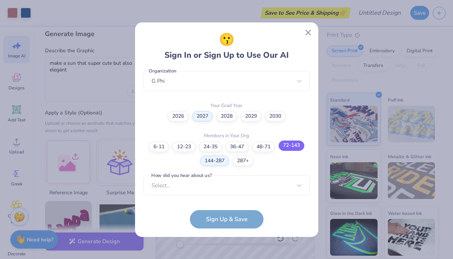
click at [284, 147] on label "72-143" at bounding box center [292, 146] width 26 height 10
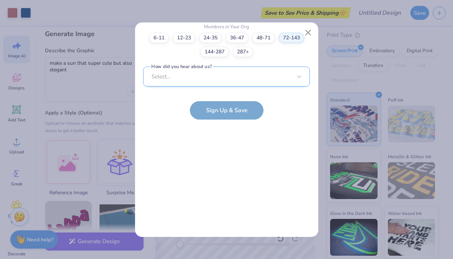
click at [206, 71] on div "Select..." at bounding box center [226, 77] width 167 height 20
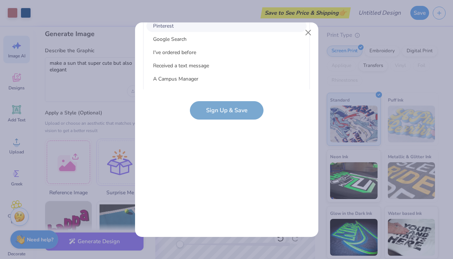
scroll to position [0, 0]
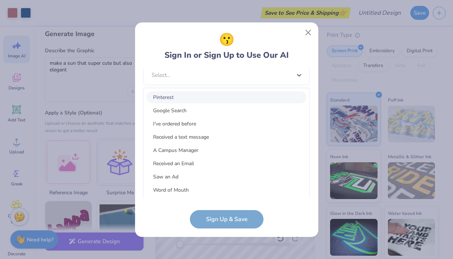
click at [198, 99] on div "Pinterest" at bounding box center [226, 97] width 160 height 12
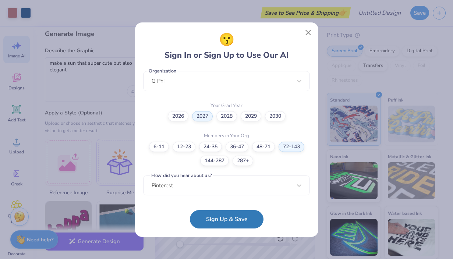
click at [208, 219] on button "Sign Up & Save" at bounding box center [227, 219] width 74 height 18
